Goal: Information Seeking & Learning: Learn about a topic

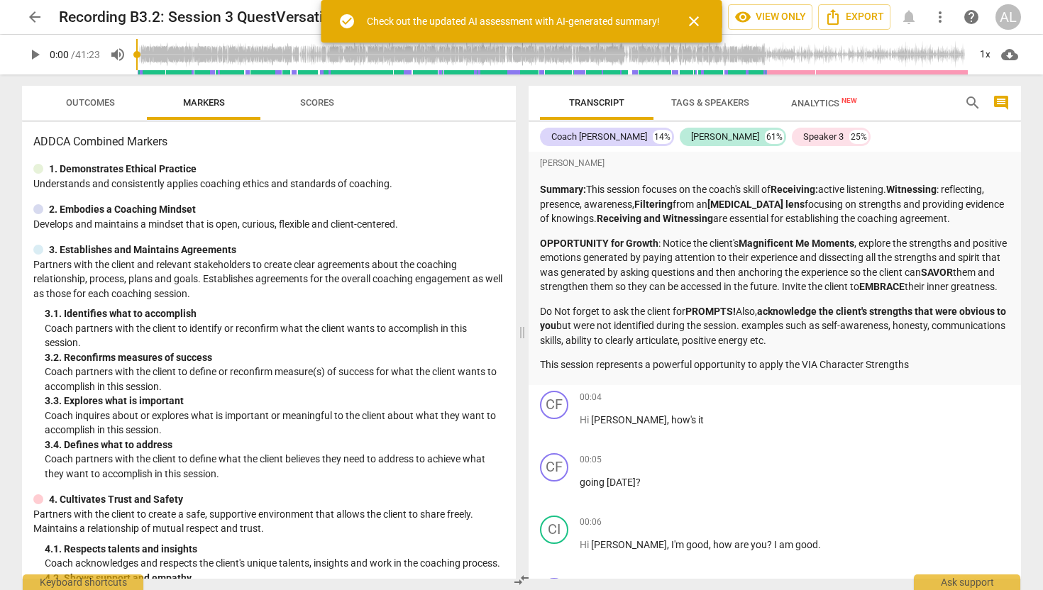
click at [695, 20] on span "close" at bounding box center [693, 21] width 17 height 17
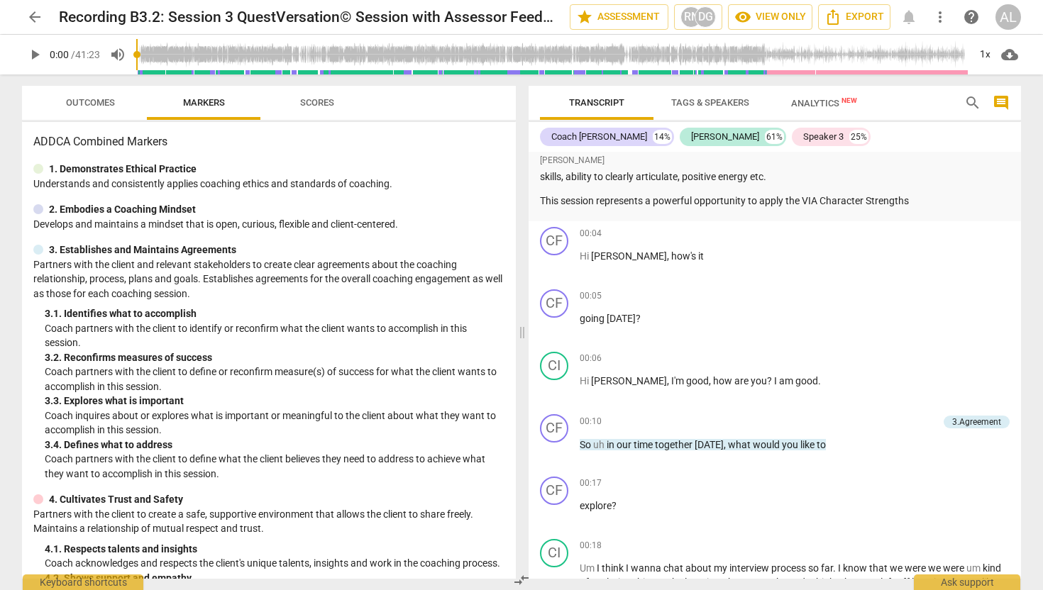
scroll to position [168, 0]
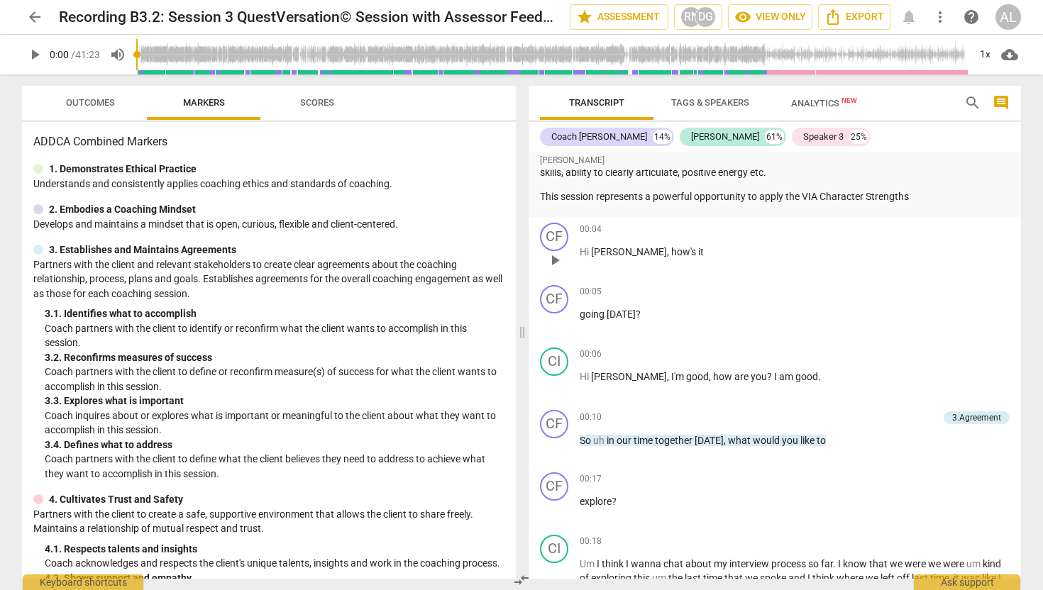
click at [556, 269] on span "play_arrow" at bounding box center [554, 260] width 17 height 17
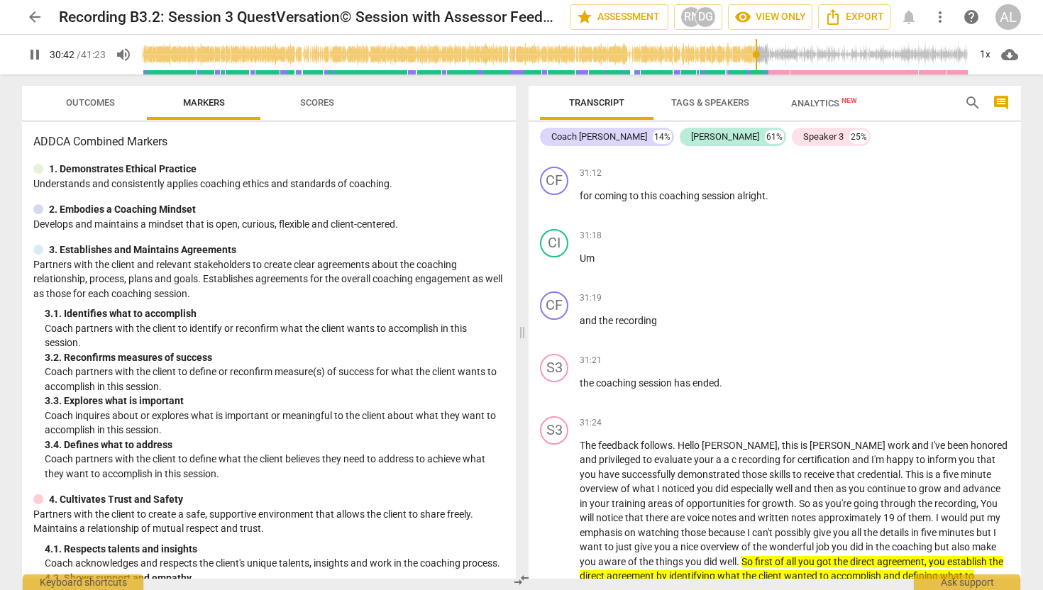
scroll to position [7411, 0]
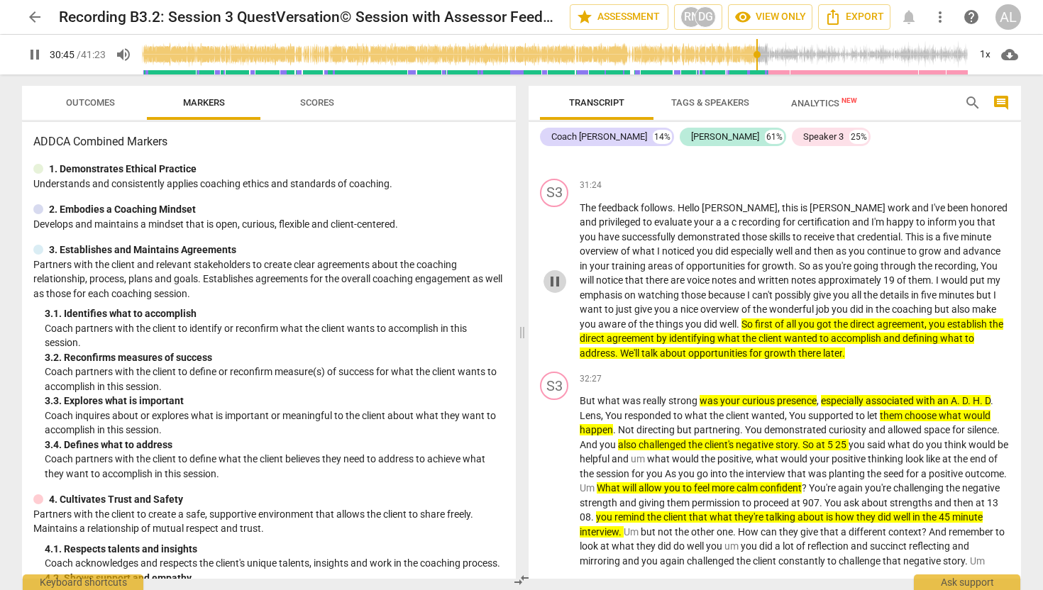
click at [552, 290] on span "pause" at bounding box center [554, 281] width 17 height 17
click at [552, 290] on span "play_arrow" at bounding box center [554, 281] width 17 height 17
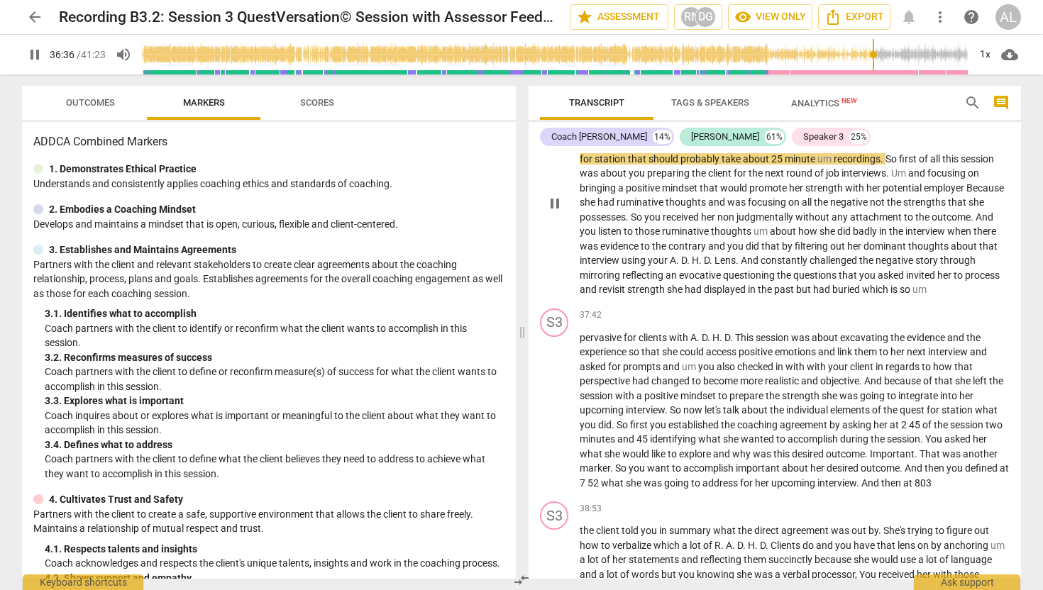
scroll to position [8346, 0]
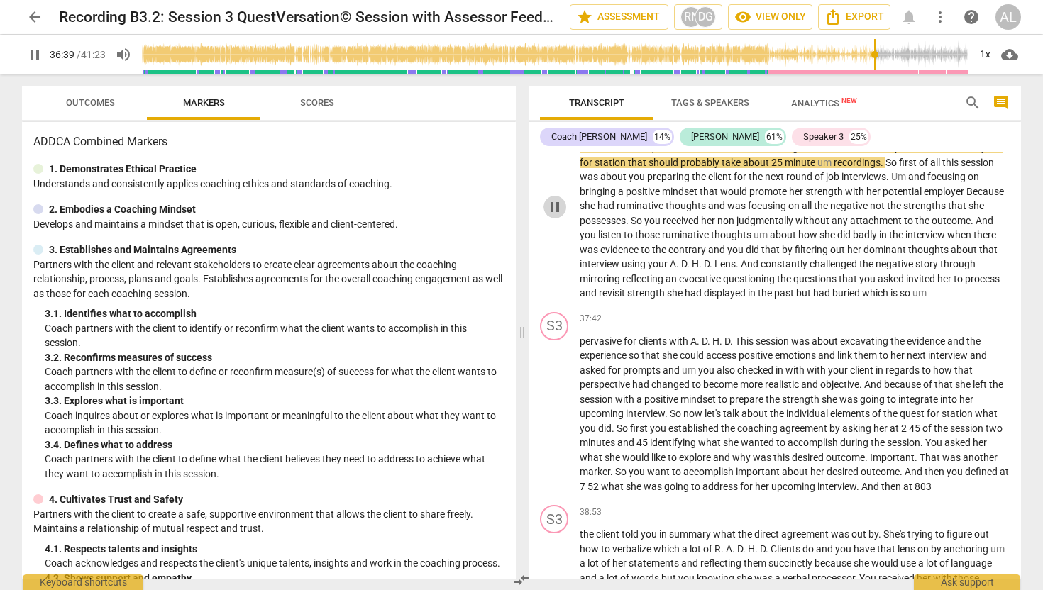
click at [558, 216] on span "pause" at bounding box center [554, 207] width 17 height 17
click at [558, 216] on span "play_arrow" at bounding box center [554, 207] width 17 height 17
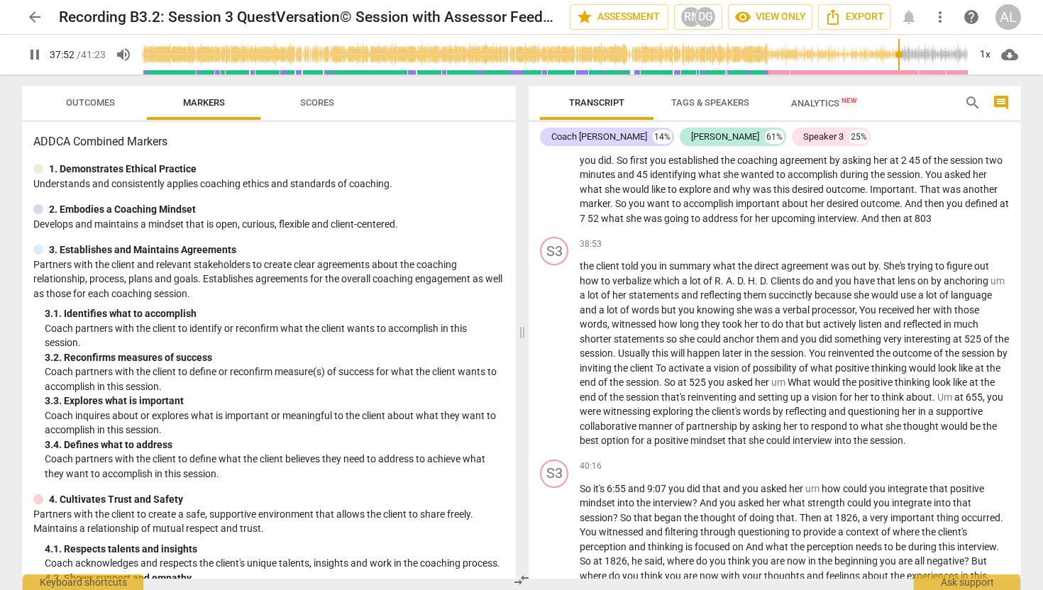
scroll to position [8616, 0]
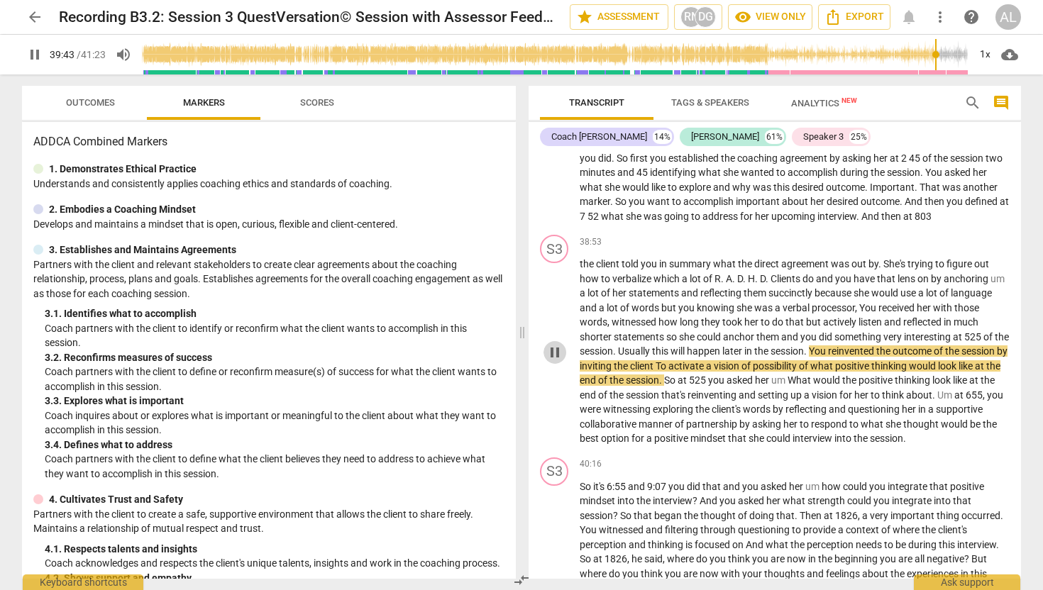
click at [550, 361] on span "pause" at bounding box center [554, 352] width 17 height 17
click at [554, 361] on span "play_arrow" at bounding box center [554, 352] width 17 height 17
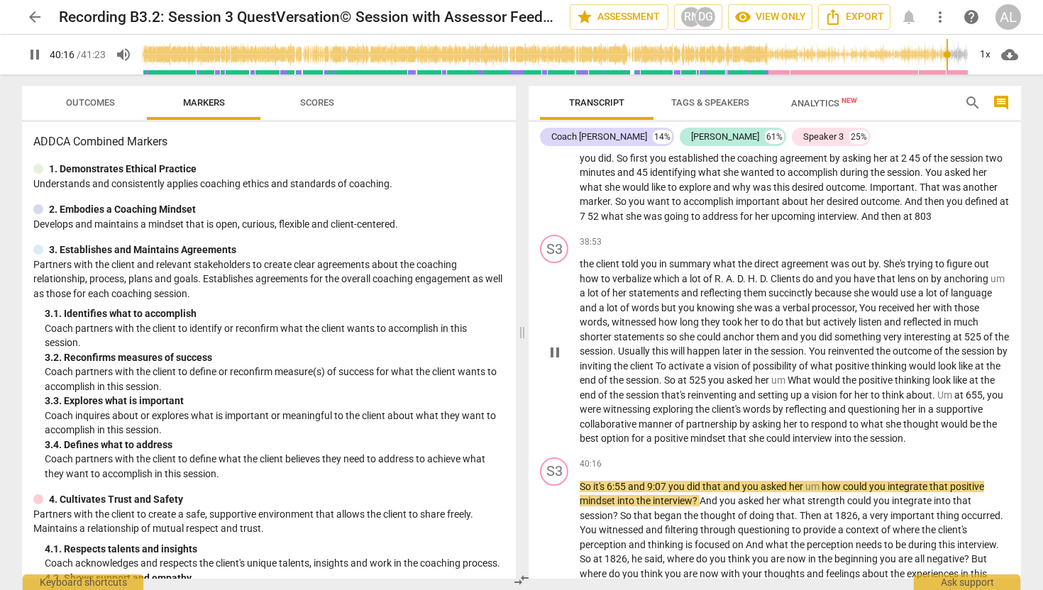
scroll to position [8777, 0]
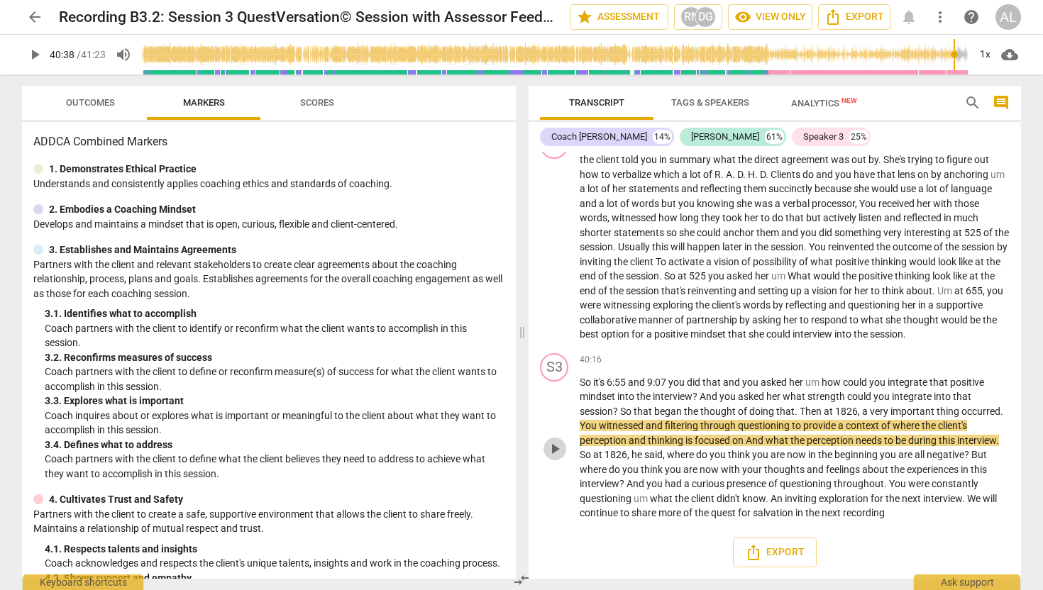
click at [556, 449] on span "play_arrow" at bounding box center [554, 448] width 17 height 17
click at [556, 450] on span "pause" at bounding box center [554, 448] width 17 height 17
click at [553, 449] on span "play_arrow" at bounding box center [554, 448] width 17 height 17
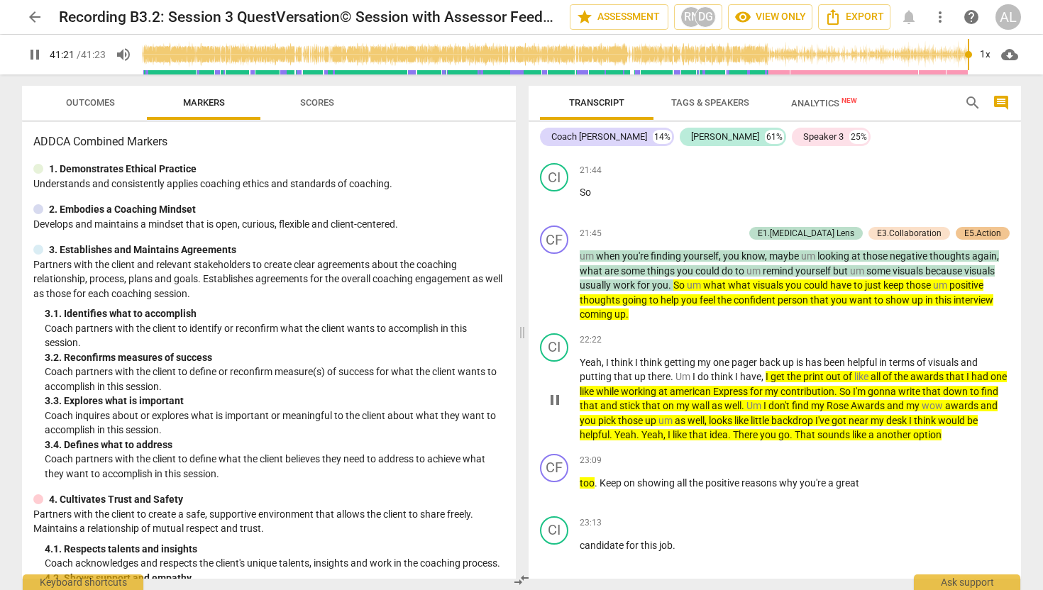
scroll to position [4784, 0]
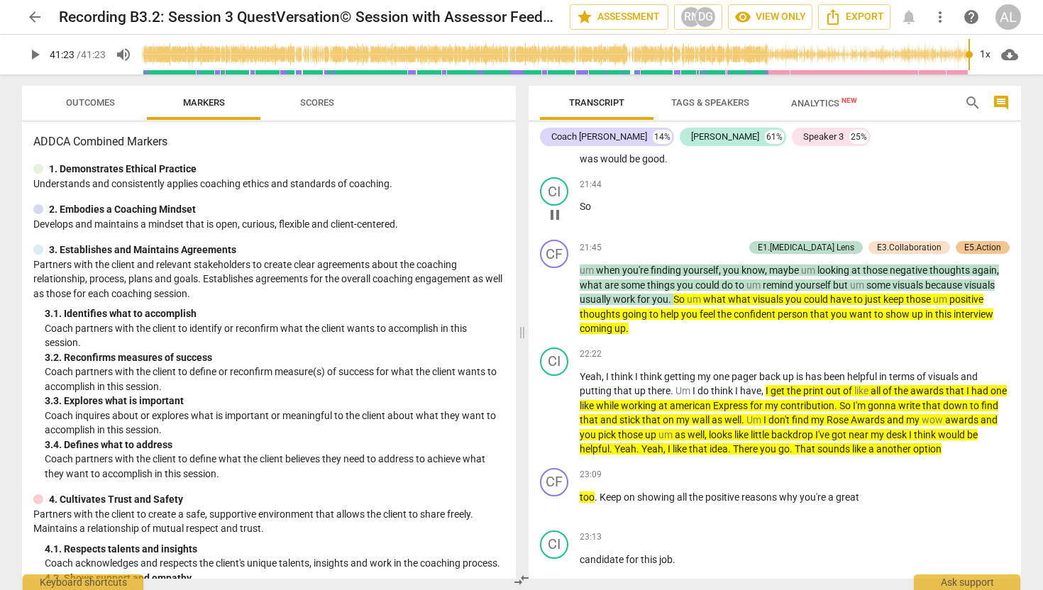
type input "2483"
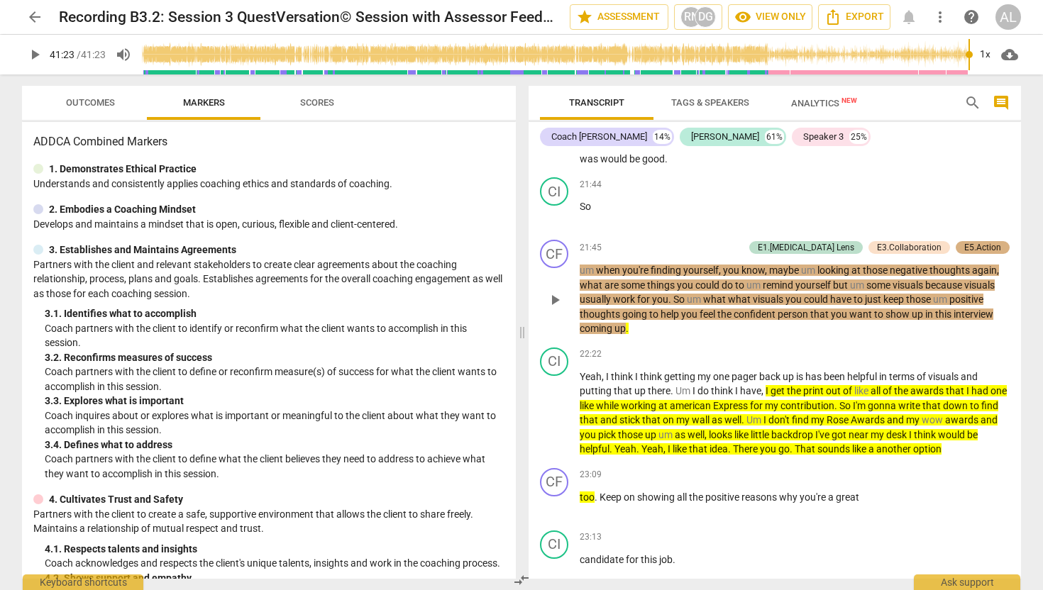
click at [969, 244] on div "E5.Action" at bounding box center [982, 247] width 37 height 13
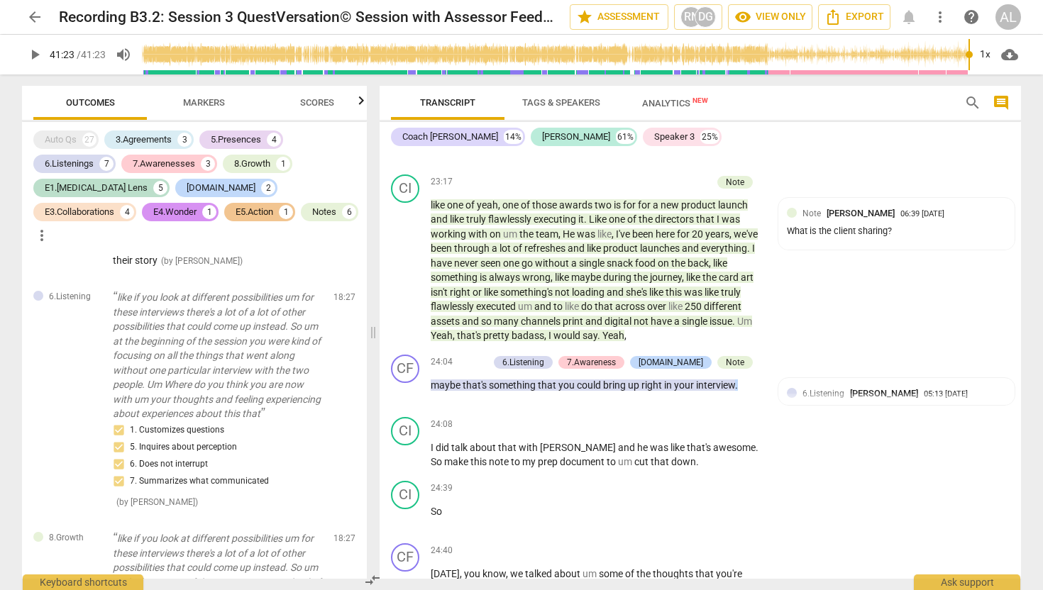
scroll to position [5968, 0]
click at [821, 225] on div "What is the client sharing?" at bounding box center [896, 229] width 219 height 13
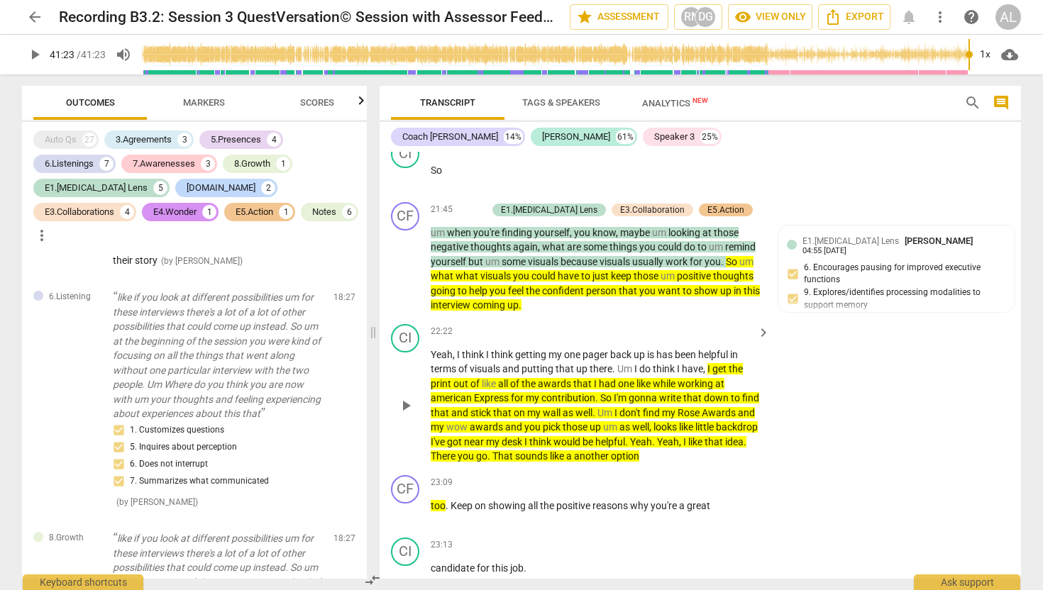
scroll to position [5469, 0]
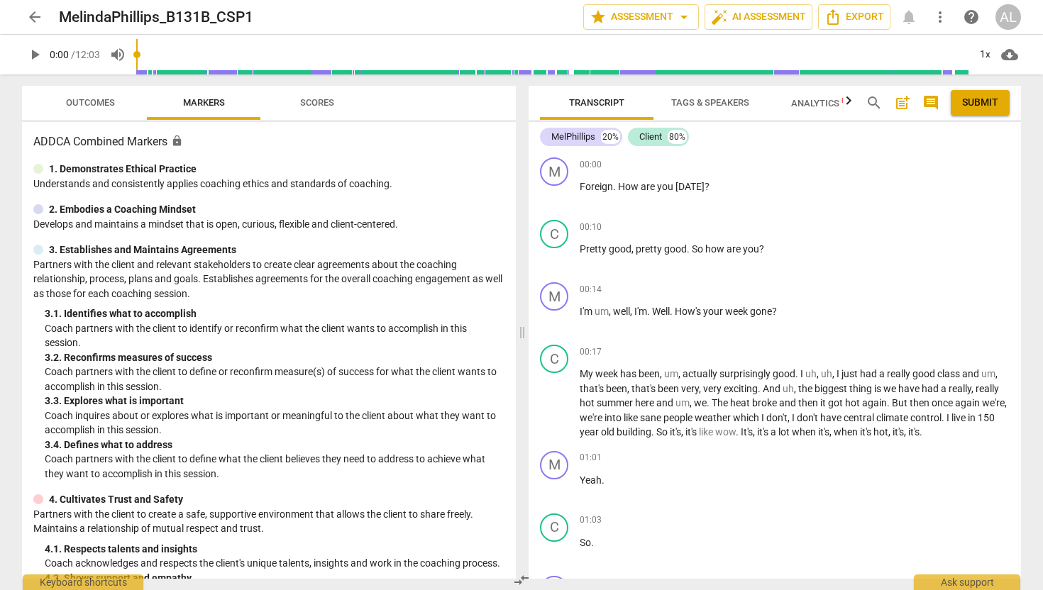
scroll to position [3125, 0]
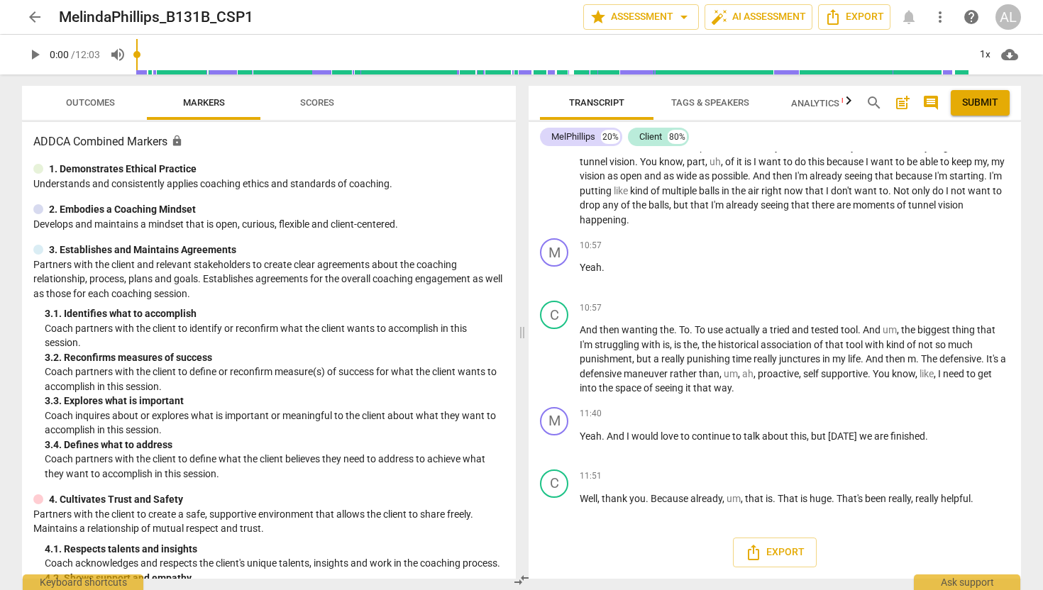
click at [29, 19] on span "arrow_back" at bounding box center [34, 17] width 17 height 17
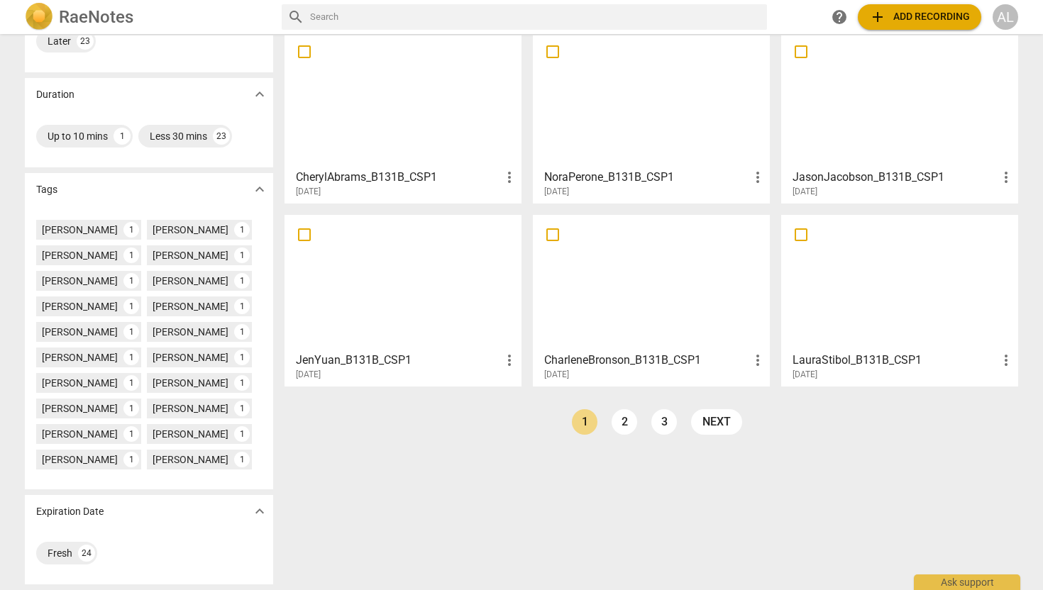
scroll to position [249, 0]
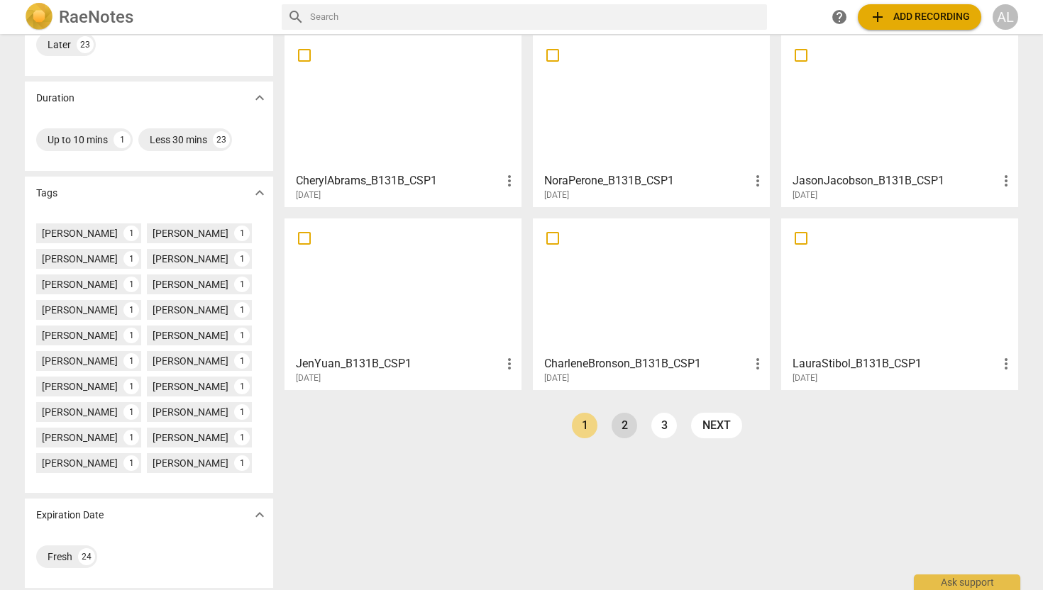
click at [625, 433] on link "2" at bounding box center [624, 426] width 26 height 26
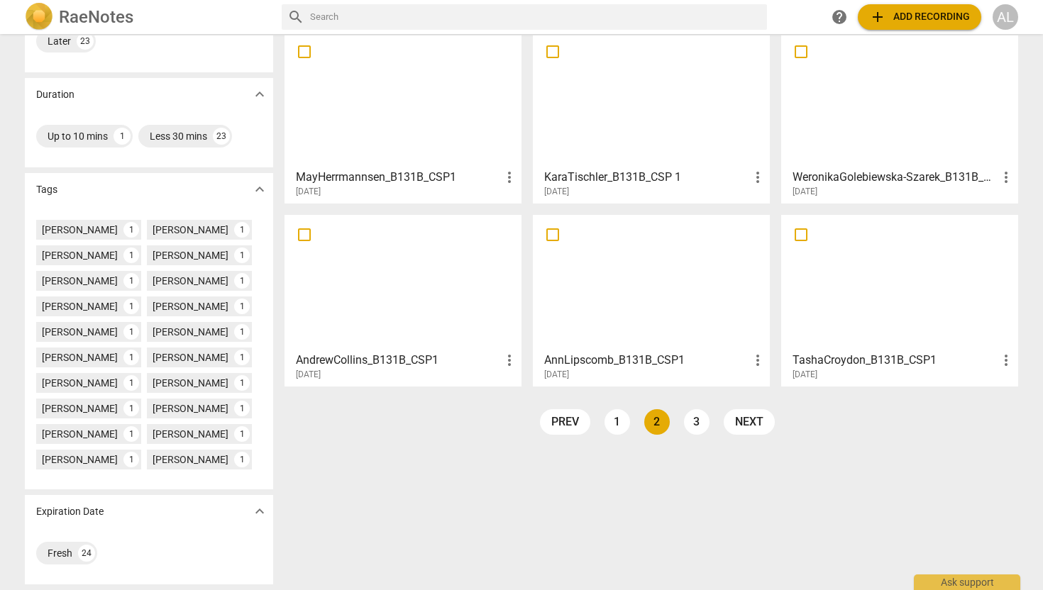
scroll to position [250, 0]
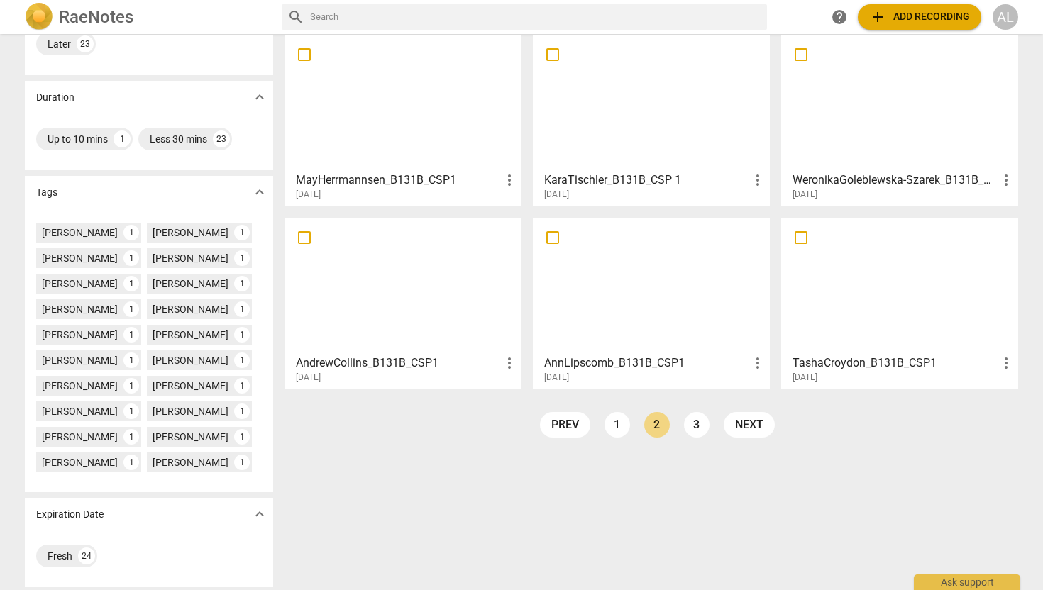
click at [625, 301] on div at bounding box center [651, 286] width 227 height 126
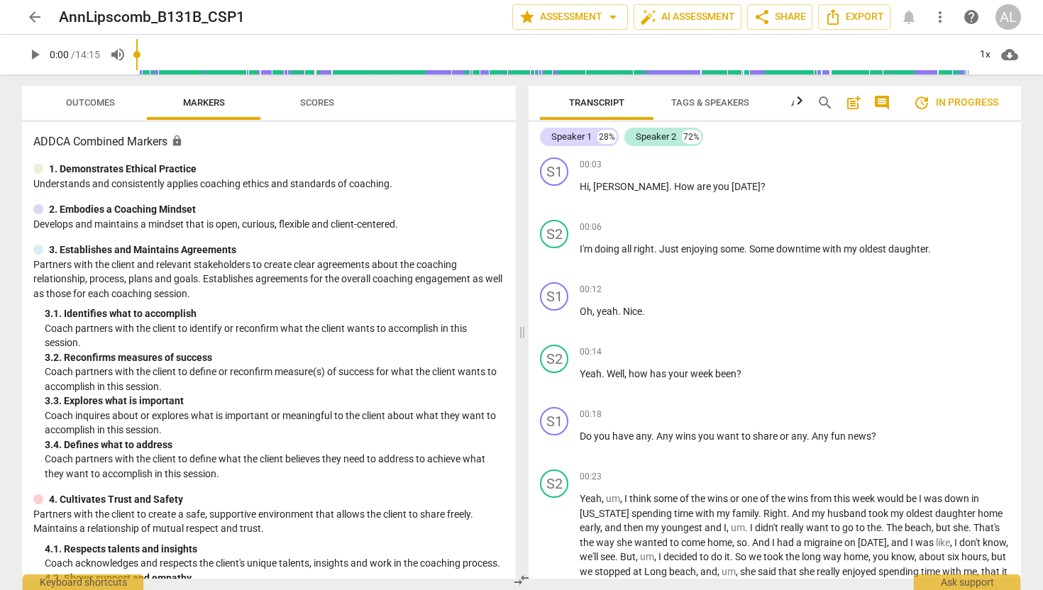
click at [722, 102] on span "Tags & Speakers" at bounding box center [710, 102] width 78 height 11
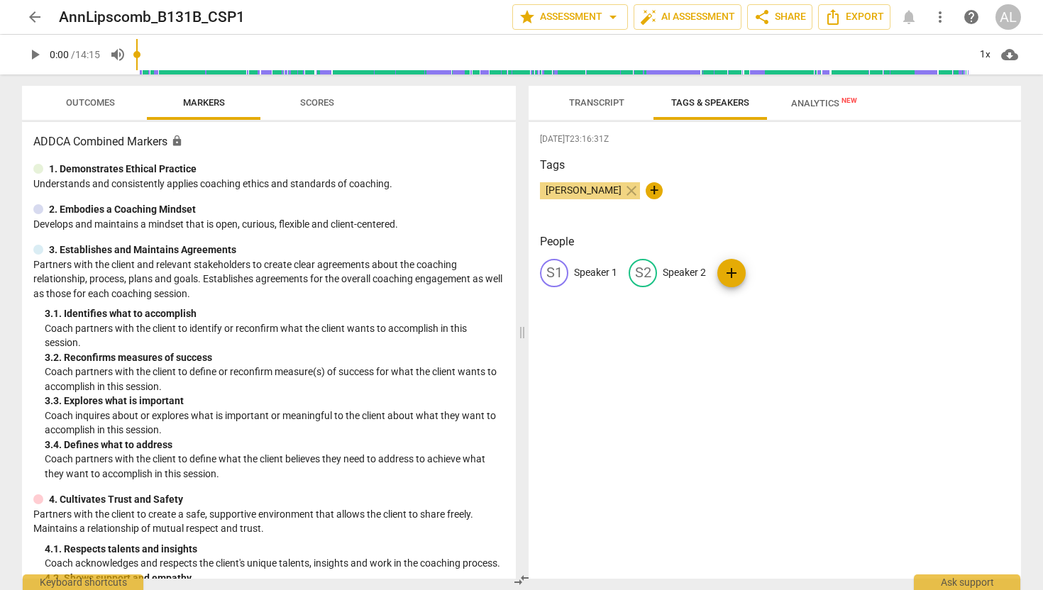
click at [594, 103] on span "Transcript" at bounding box center [596, 102] width 55 height 11
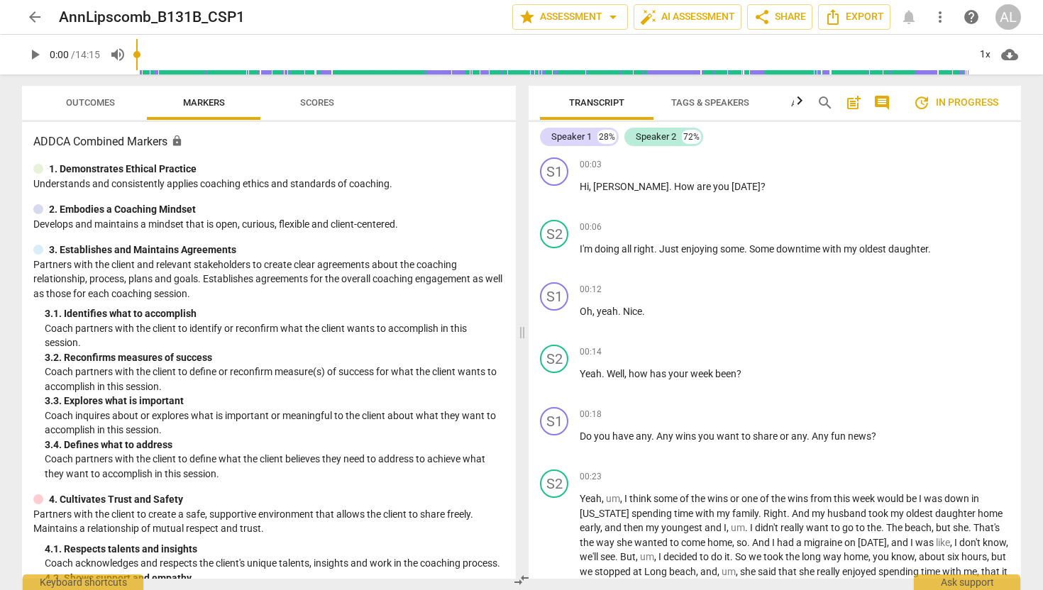
click at [688, 100] on span "Tags & Speakers" at bounding box center [710, 102] width 78 height 11
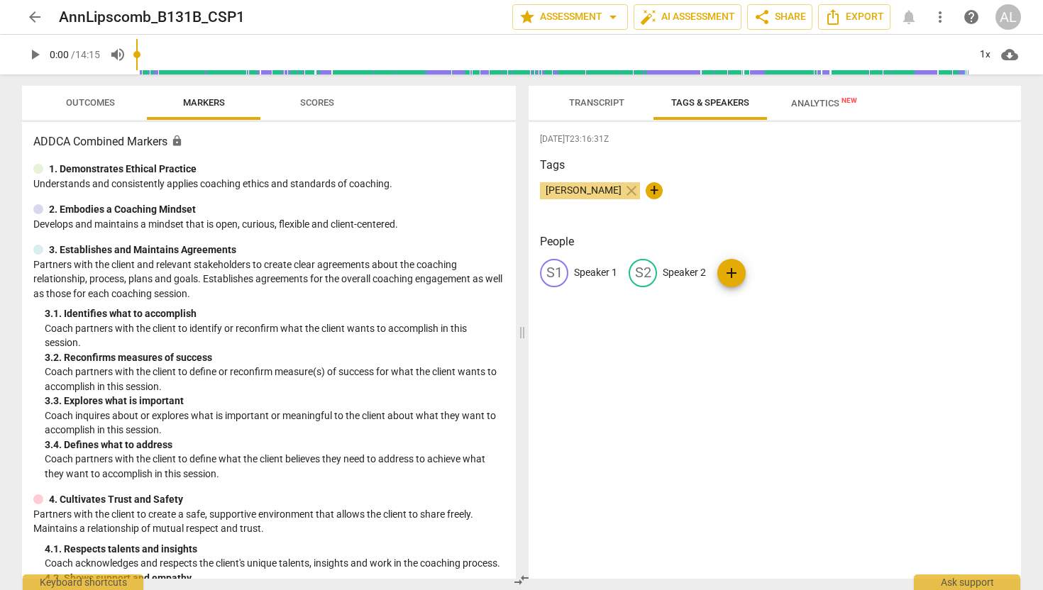
click at [831, 104] on span "Analytics New" at bounding box center [824, 103] width 66 height 11
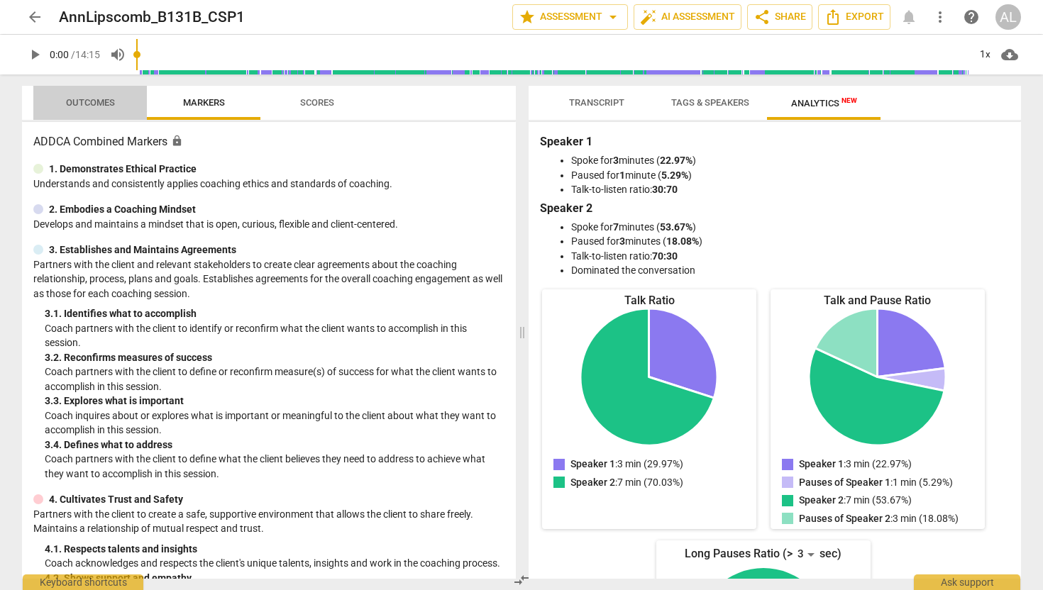
click at [94, 102] on span "Outcomes" at bounding box center [90, 102] width 49 height 11
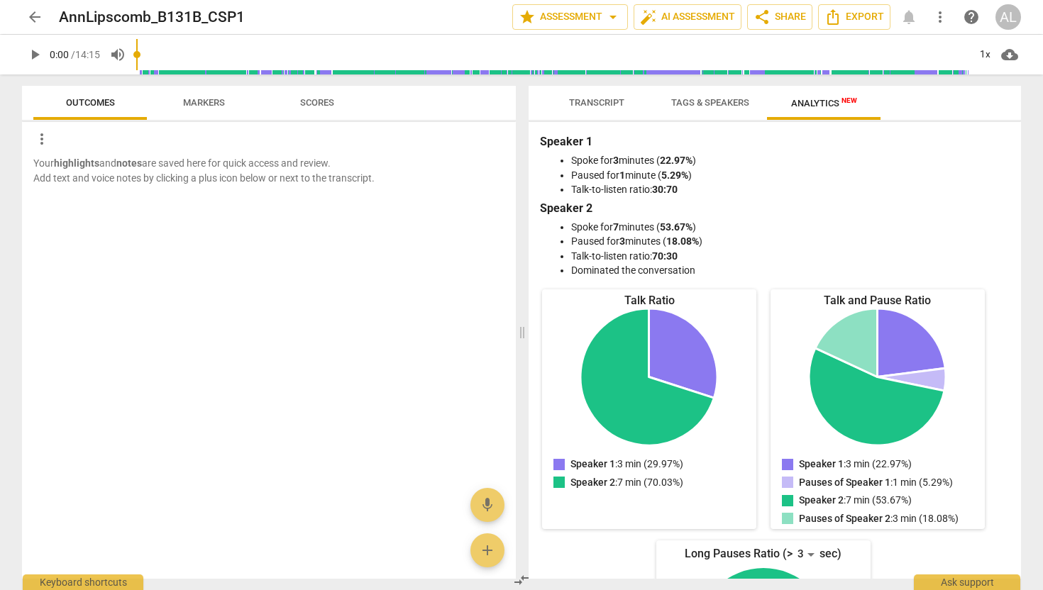
click at [187, 107] on span "Markers" at bounding box center [204, 102] width 42 height 11
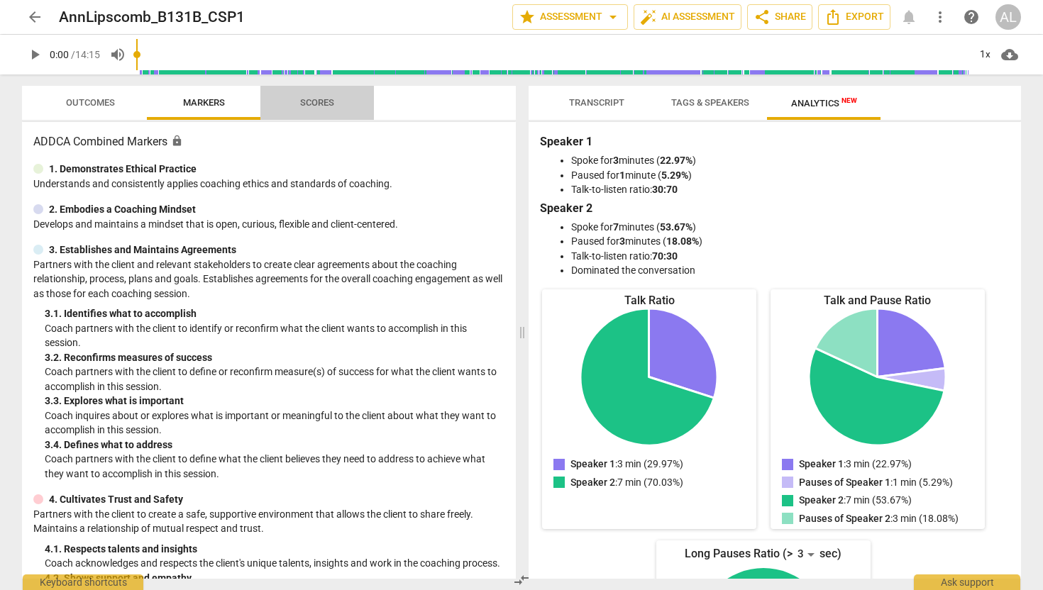
click at [311, 105] on span "Scores" at bounding box center [317, 102] width 34 height 11
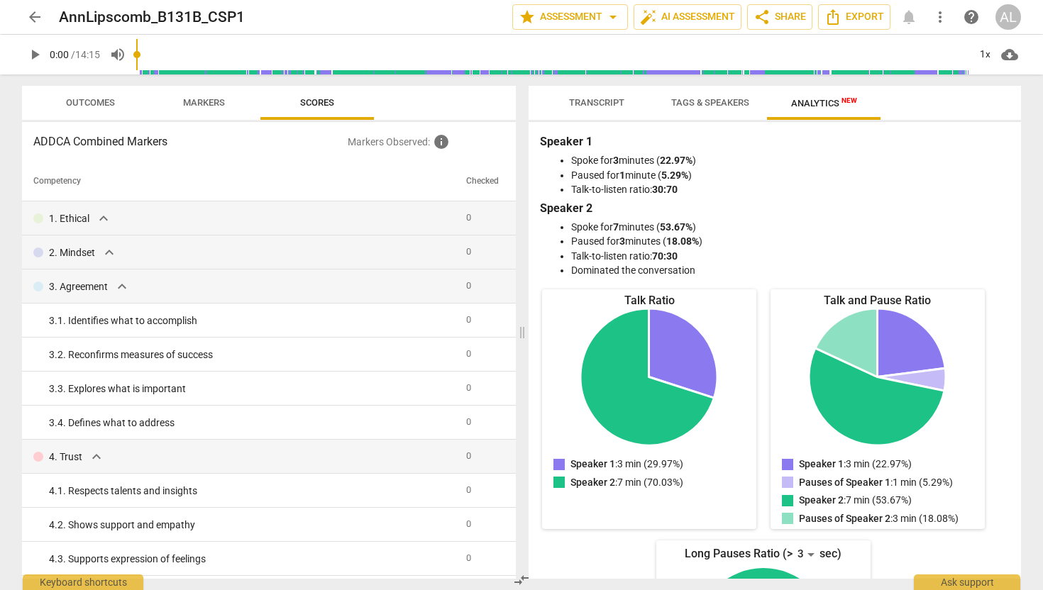
click at [203, 101] on span "Markers" at bounding box center [204, 102] width 42 height 11
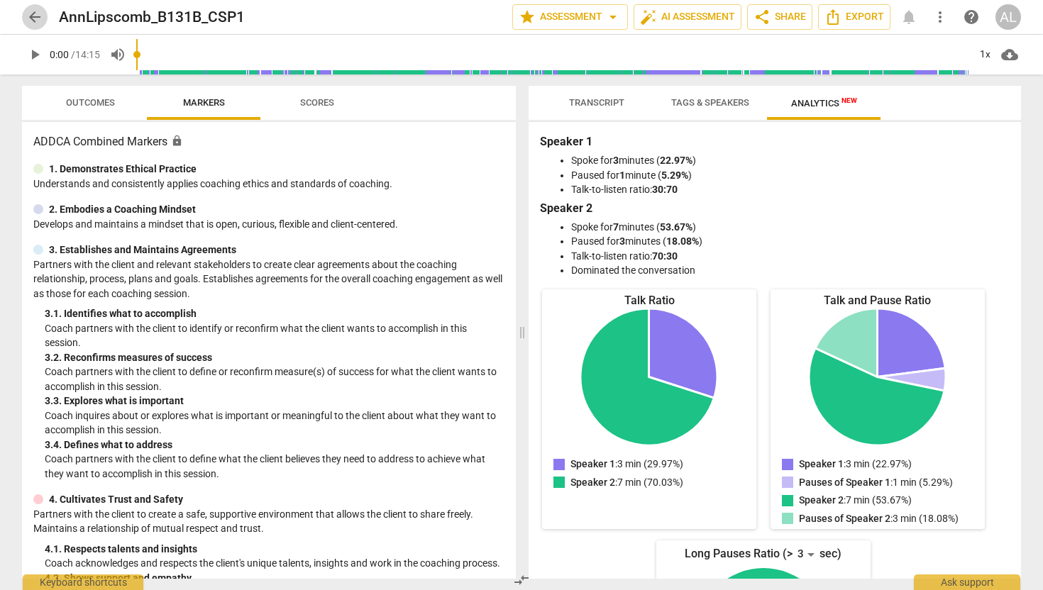
click at [31, 13] on span "arrow_back" at bounding box center [34, 17] width 17 height 17
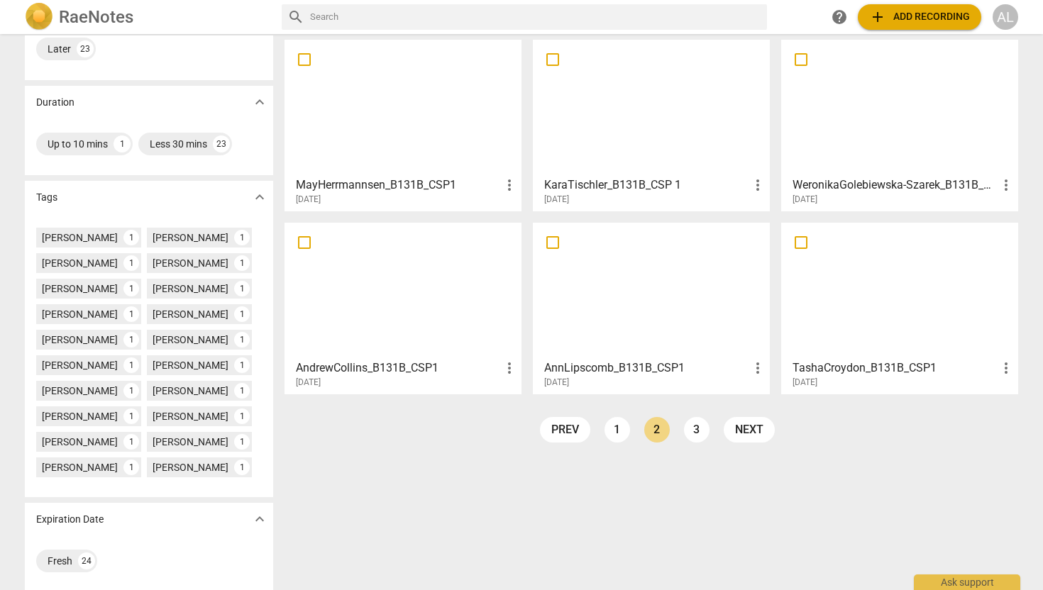
scroll to position [253, 0]
